Goal: Information Seeking & Learning: Learn about a topic

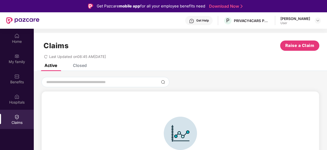
scroll to position [11, 0]
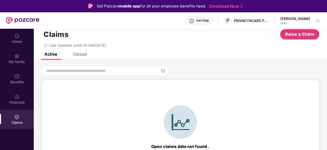
click at [79, 56] on div "Closed" at bounding box center [80, 53] width 14 height 5
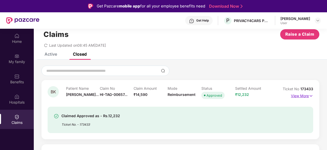
click at [300, 97] on p "View More" at bounding box center [302, 95] width 22 height 7
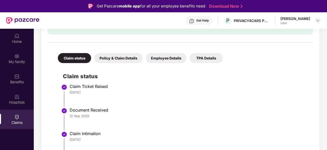
scroll to position [126, 0]
click at [130, 59] on div "Policy & Claim Details" at bounding box center [118, 58] width 48 height 10
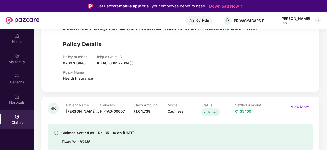
scroll to position [253, 0]
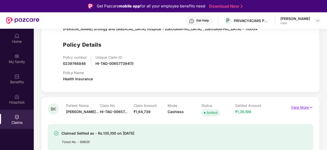
click at [311, 108] on img at bounding box center [311, 107] width 4 height 6
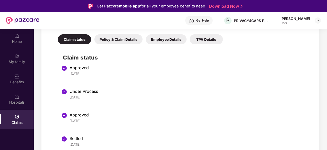
scroll to position [29, 0]
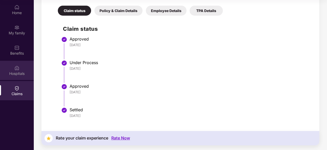
click at [17, 72] on div "Hospitals" at bounding box center [17, 73] width 34 height 5
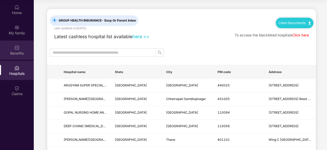
click at [16, 50] on img at bounding box center [16, 47] width 5 height 5
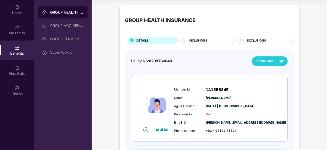
click at [187, 39] on div "INCLUSIONS" at bounding box center [209, 40] width 46 height 5
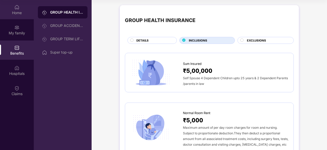
click at [17, 9] on img at bounding box center [16, 7] width 5 height 5
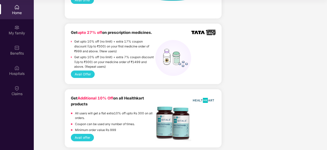
scroll to position [475, 0]
